Goal: Book appointment/travel/reservation

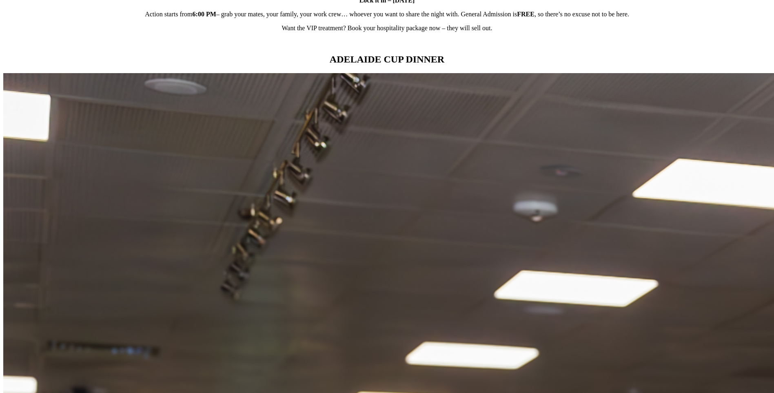
scroll to position [735, 0]
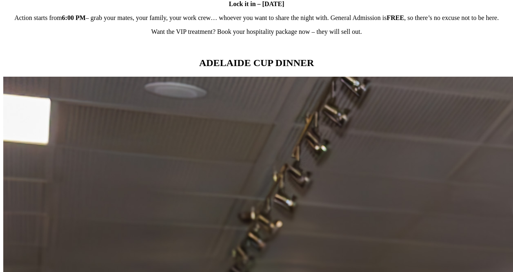
scroll to position [735, 0]
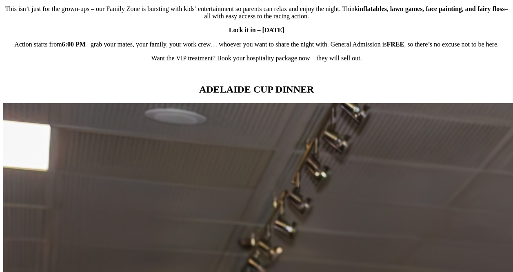
drag, startPoint x: 97, startPoint y: 157, endPoint x: 73, endPoint y: 237, distance: 83.1
drag, startPoint x: 73, startPoint y: 237, endPoint x: 65, endPoint y: 165, distance: 71.9
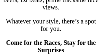
scroll to position [1073, 0]
